Goal: Check status: Check status

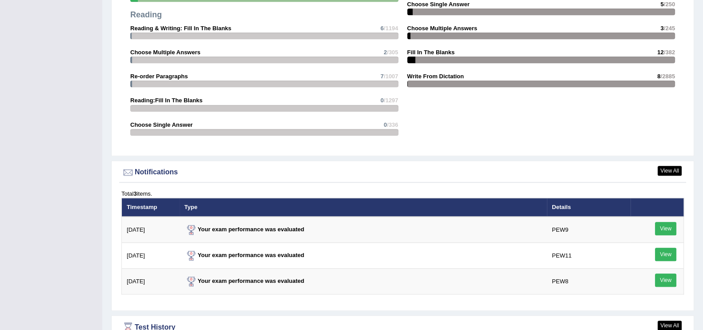
scroll to position [1016, 0]
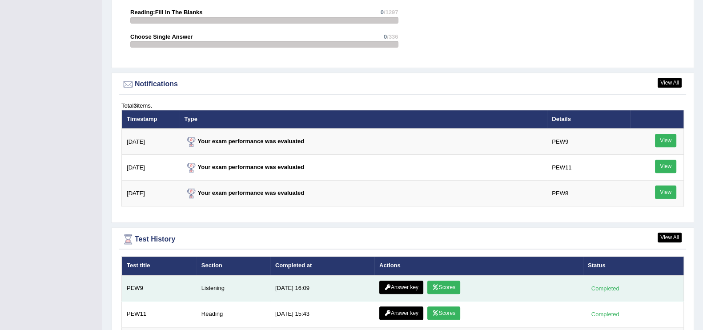
click at [405, 284] on link "Answer key" at bounding box center [401, 287] width 44 height 13
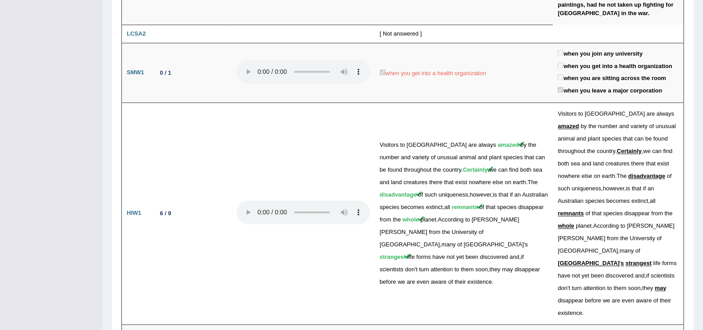
scroll to position [1654, 0]
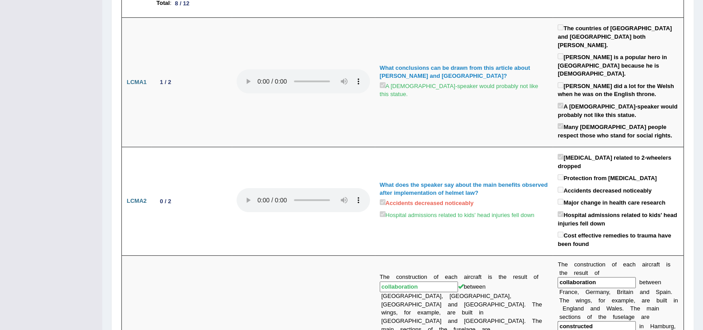
scroll to position [0, 0]
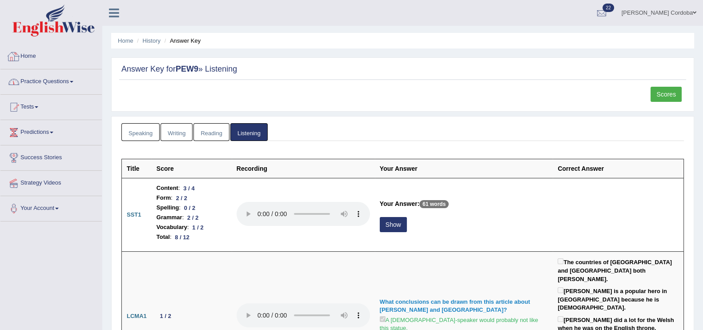
click at [34, 48] on link "Home" at bounding box center [50, 55] width 101 height 22
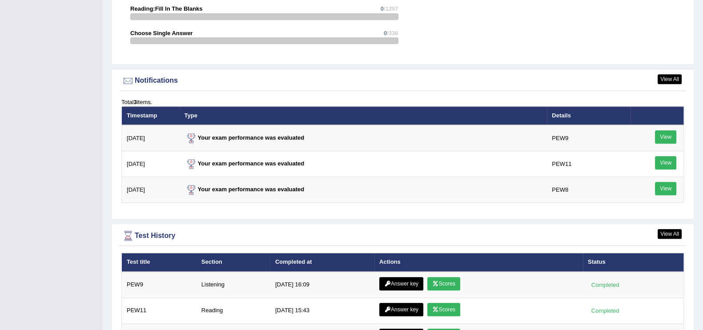
scroll to position [1206, 0]
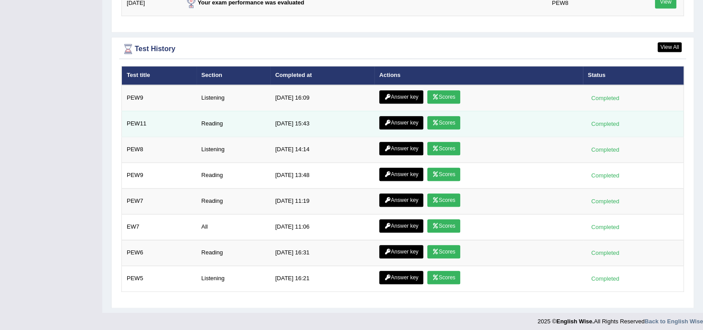
click at [390, 124] on link "Answer key" at bounding box center [401, 122] width 44 height 13
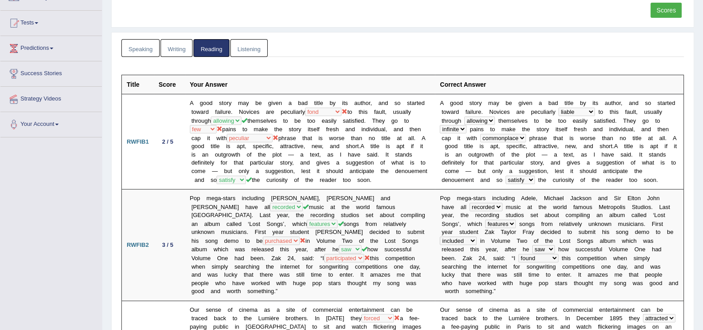
scroll to position [86, 0]
